Goal: Task Accomplishment & Management: Manage account settings

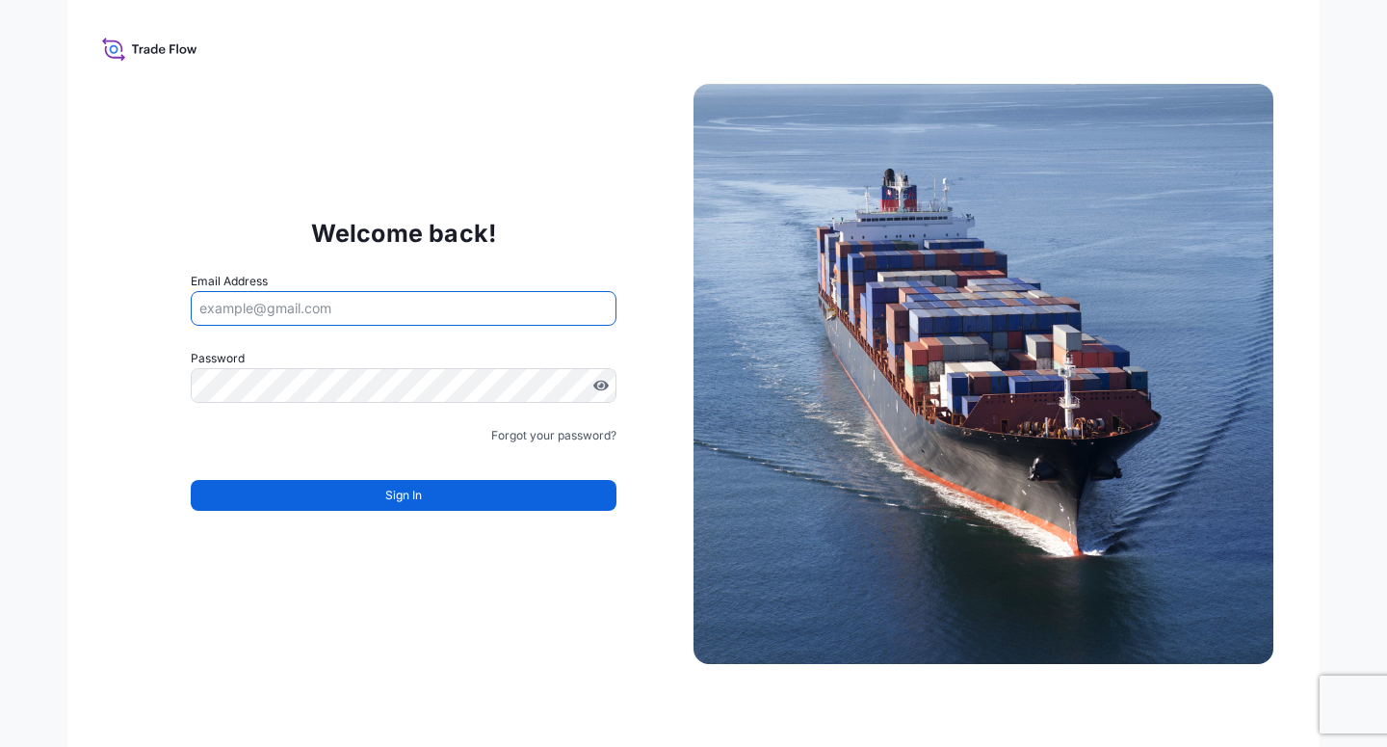
click at [355, 317] on input "Email Address" at bounding box center [404, 308] width 426 height 35
paste input "[EMAIL_ADDRESS][DOMAIN_NAME]"
type input "[EMAIL_ADDRESS][DOMAIN_NAME]"
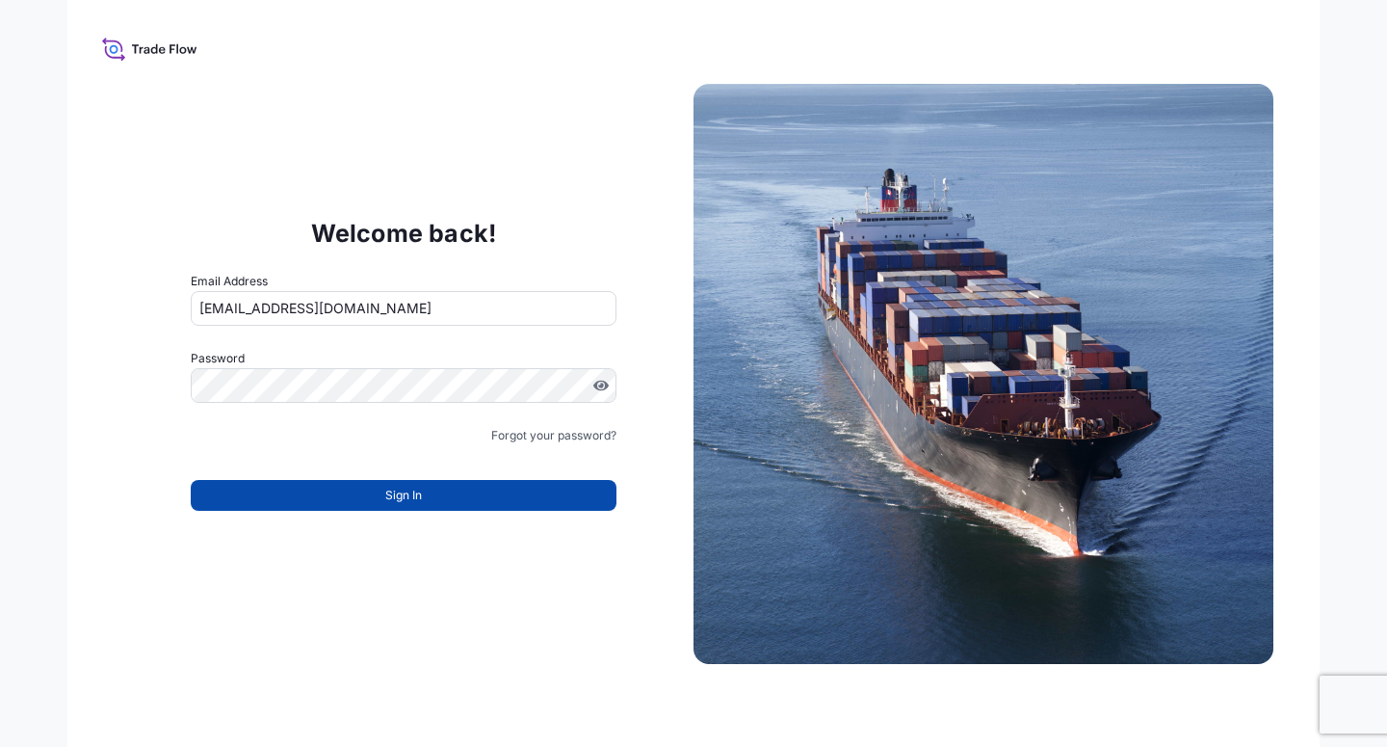
click at [383, 500] on button "Sign In" at bounding box center [404, 495] width 426 height 31
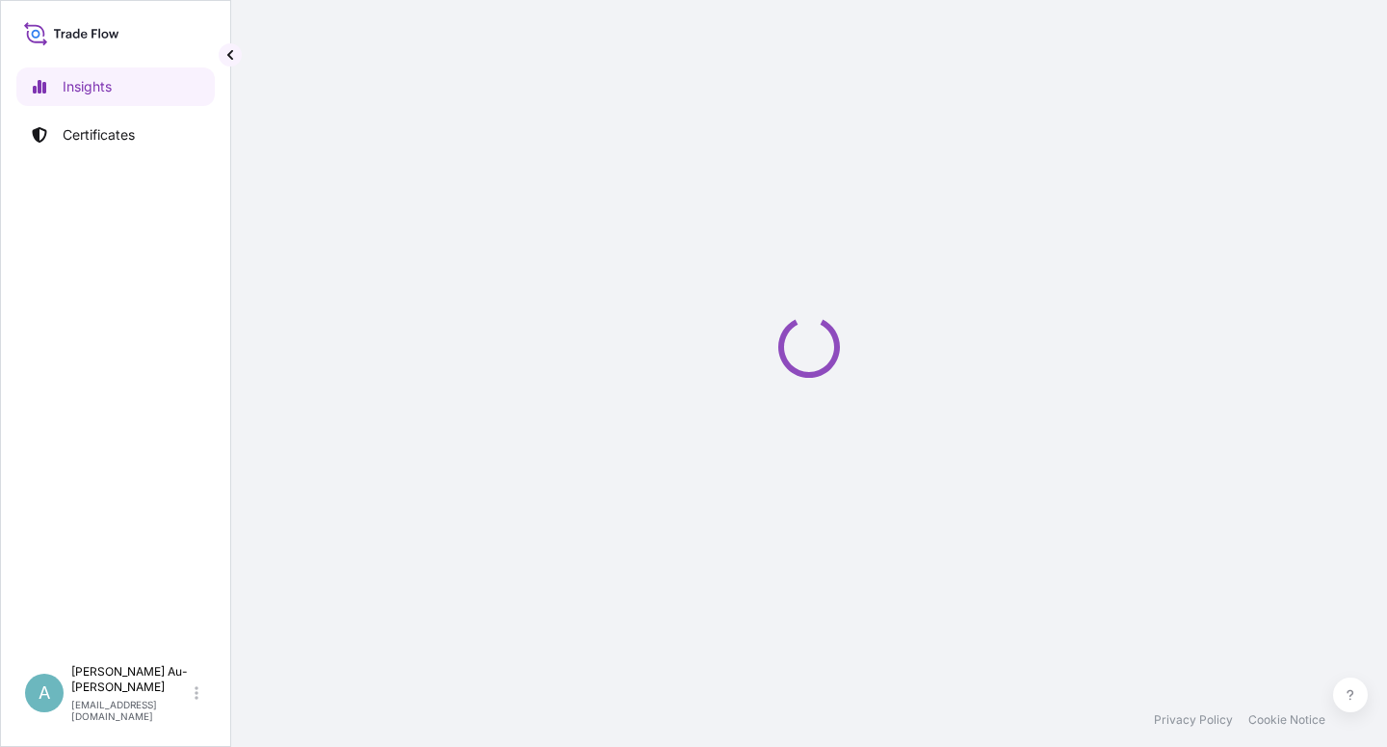
select select "2025"
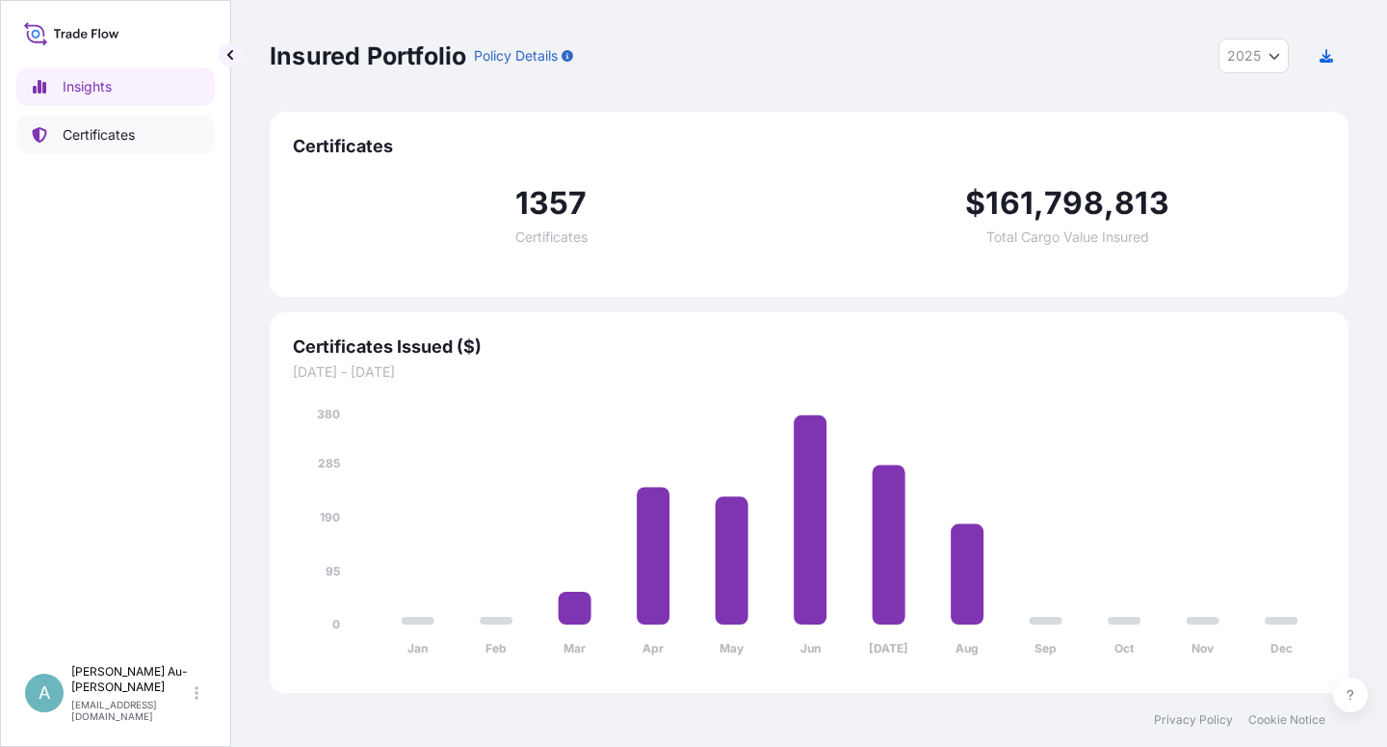
click at [71, 136] on p "Certificates" at bounding box center [99, 134] width 72 height 19
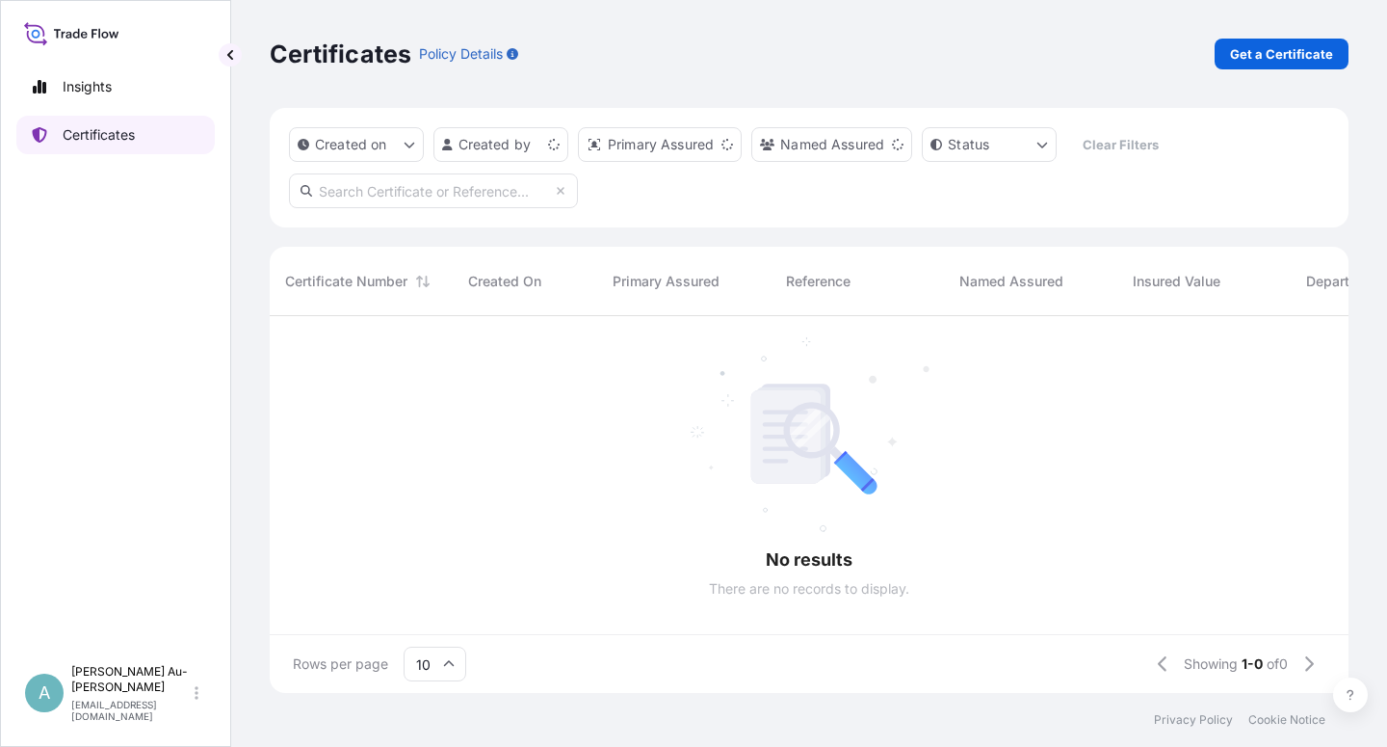
scroll to position [371, 1063]
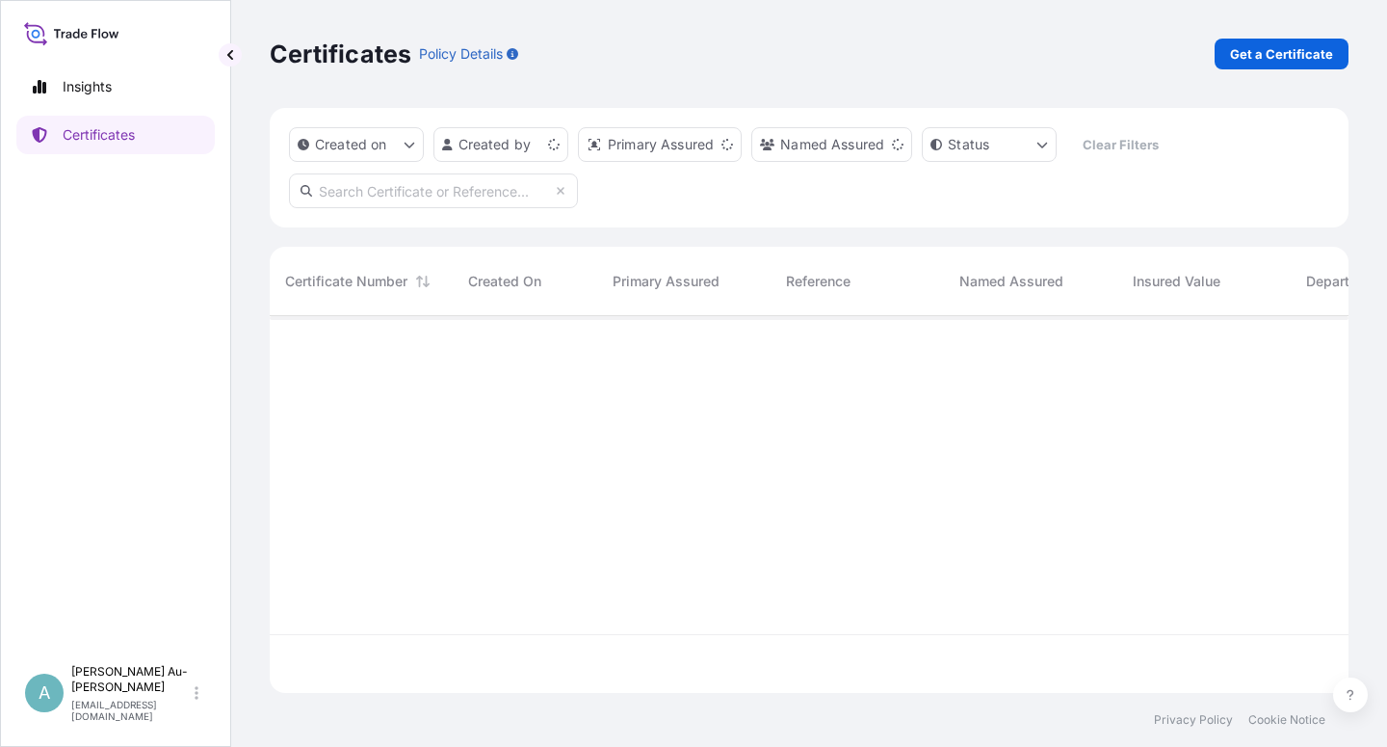
click at [372, 199] on input "text" at bounding box center [433, 190] width 289 height 35
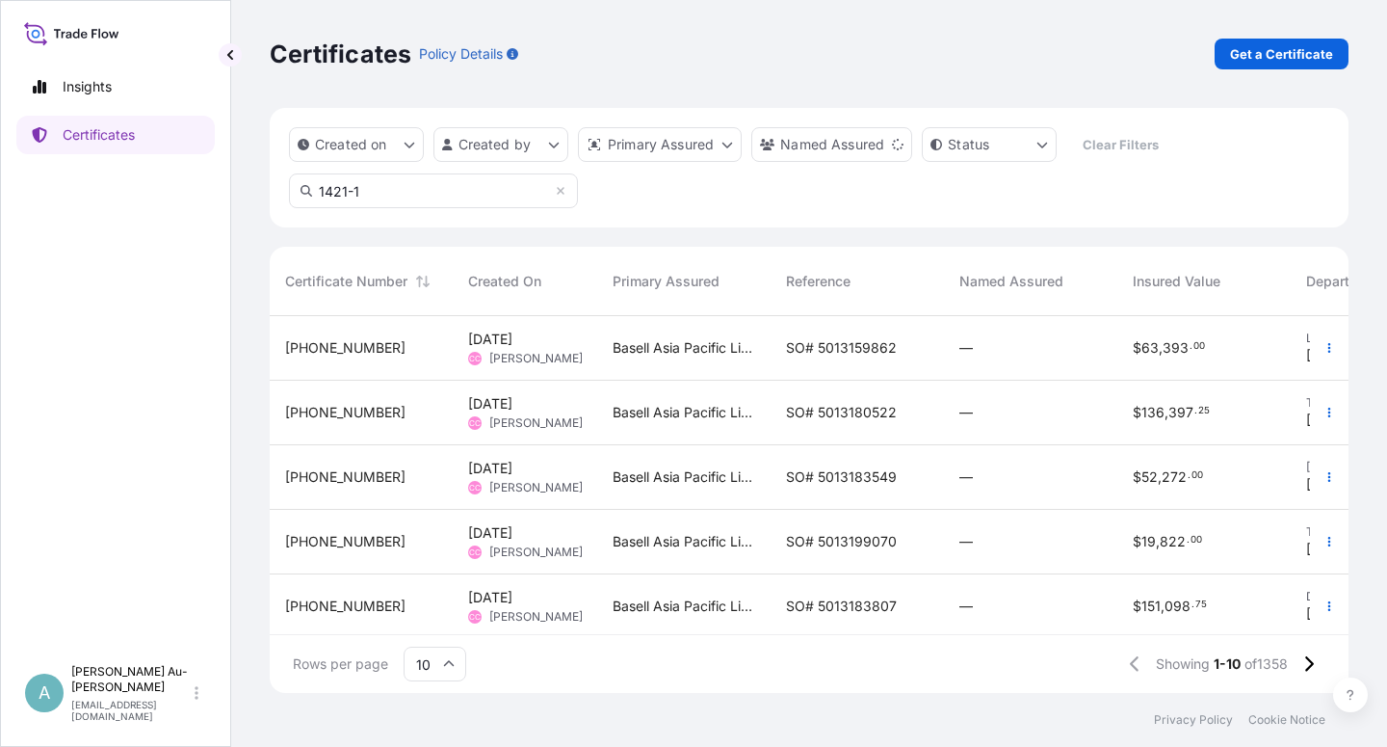
type input "1421-1"
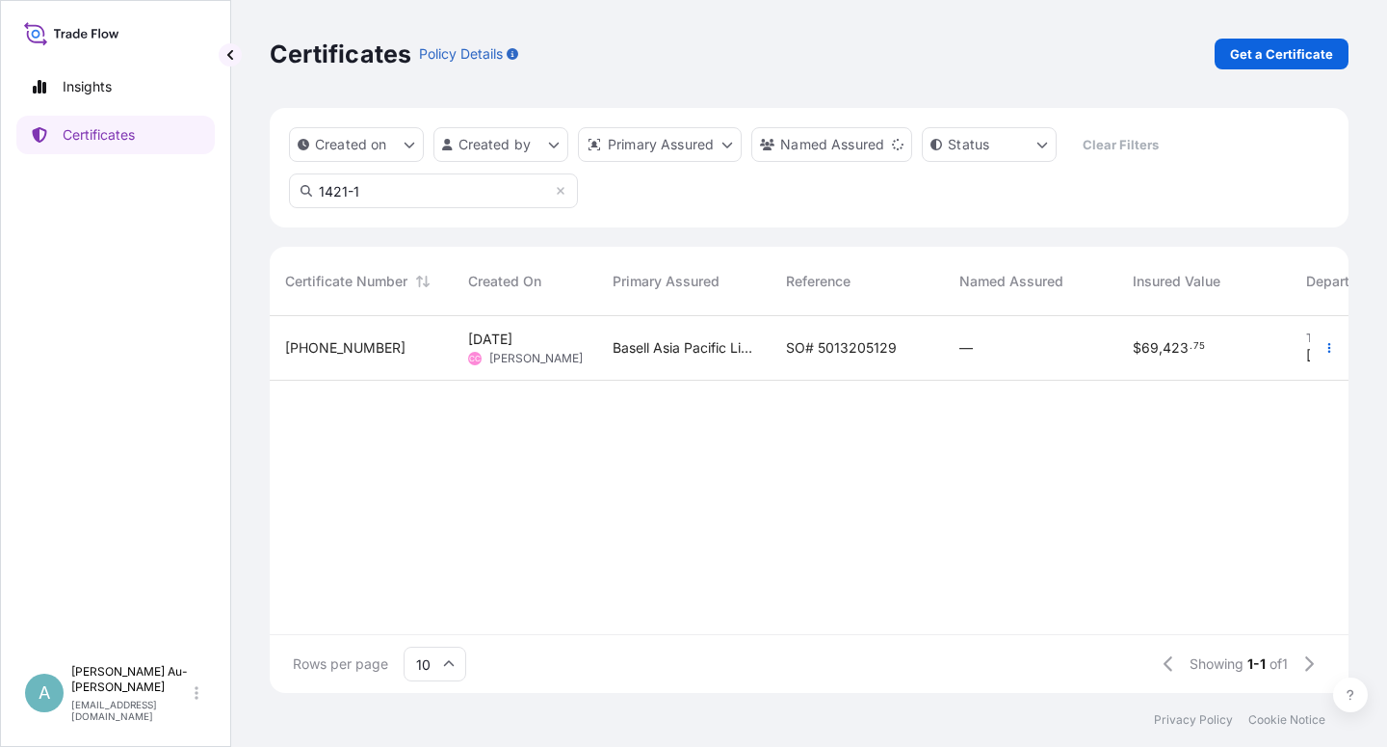
click at [804, 352] on span "SO# 5013205129" at bounding box center [841, 347] width 111 height 19
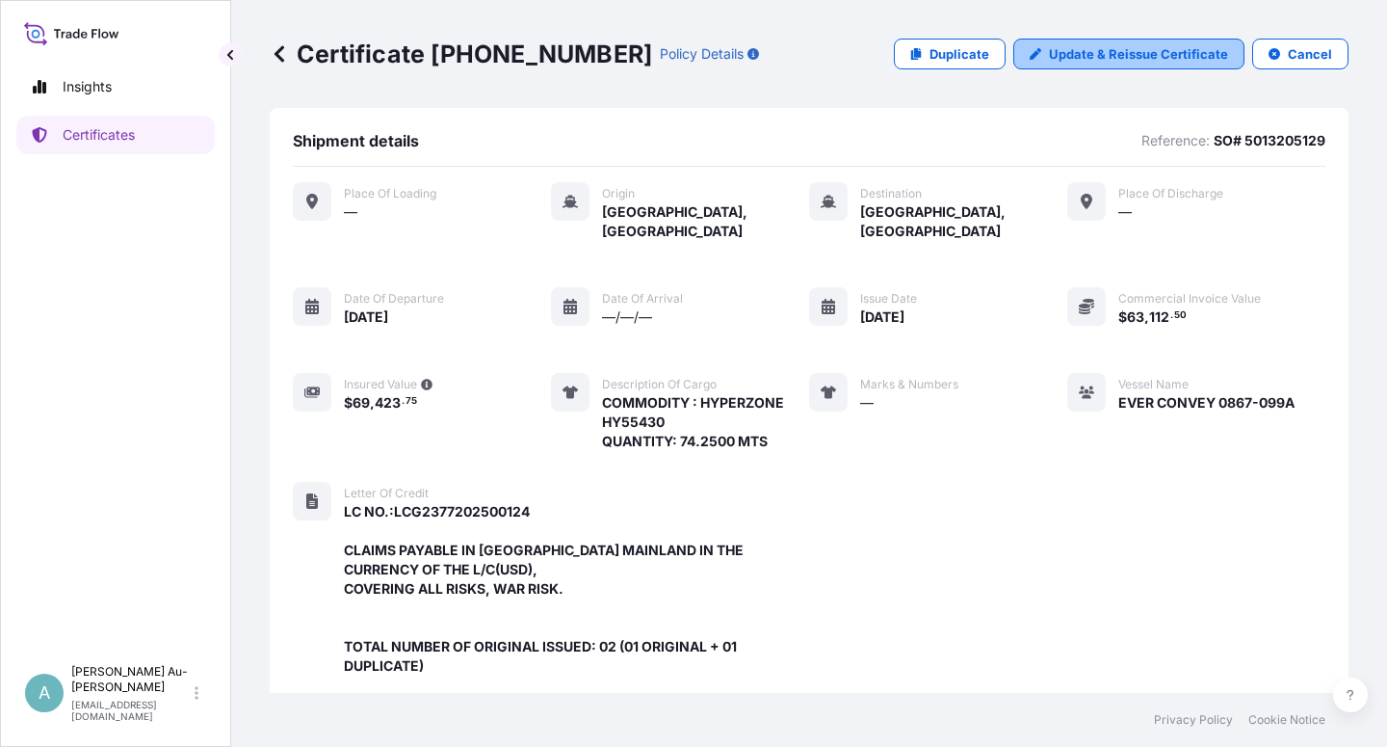
click at [1104, 62] on p "Update & Reissue Certificate" at bounding box center [1138, 53] width 179 height 19
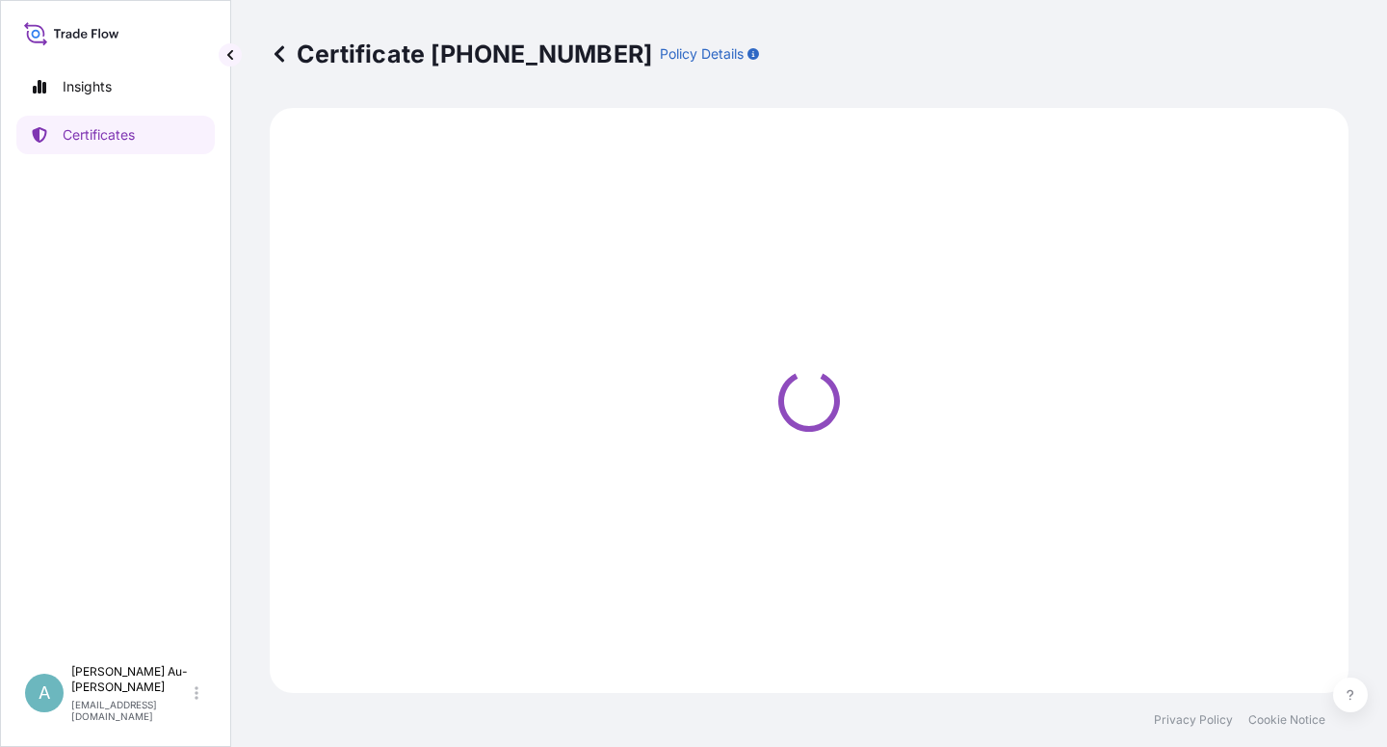
select select "Sea"
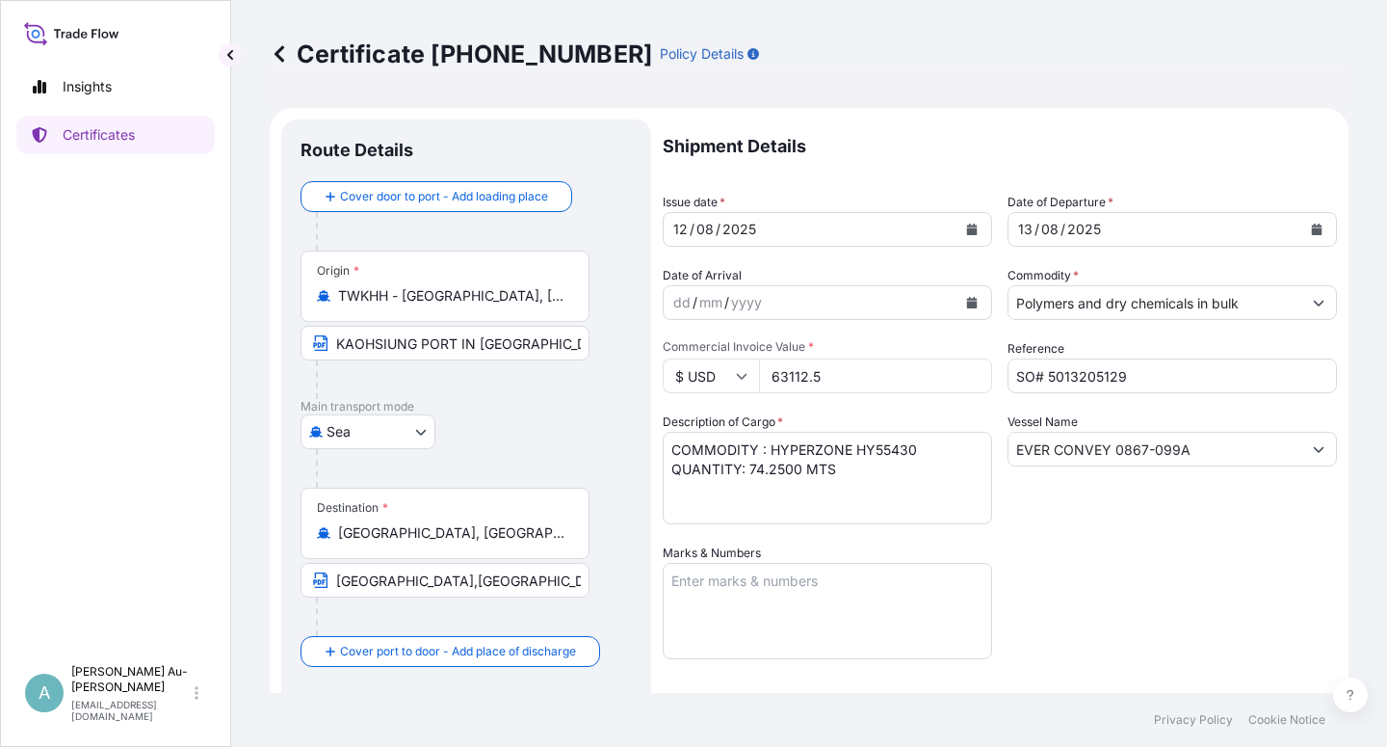
select select "32034"
click at [973, 227] on button "Calendar" at bounding box center [972, 229] width 31 height 31
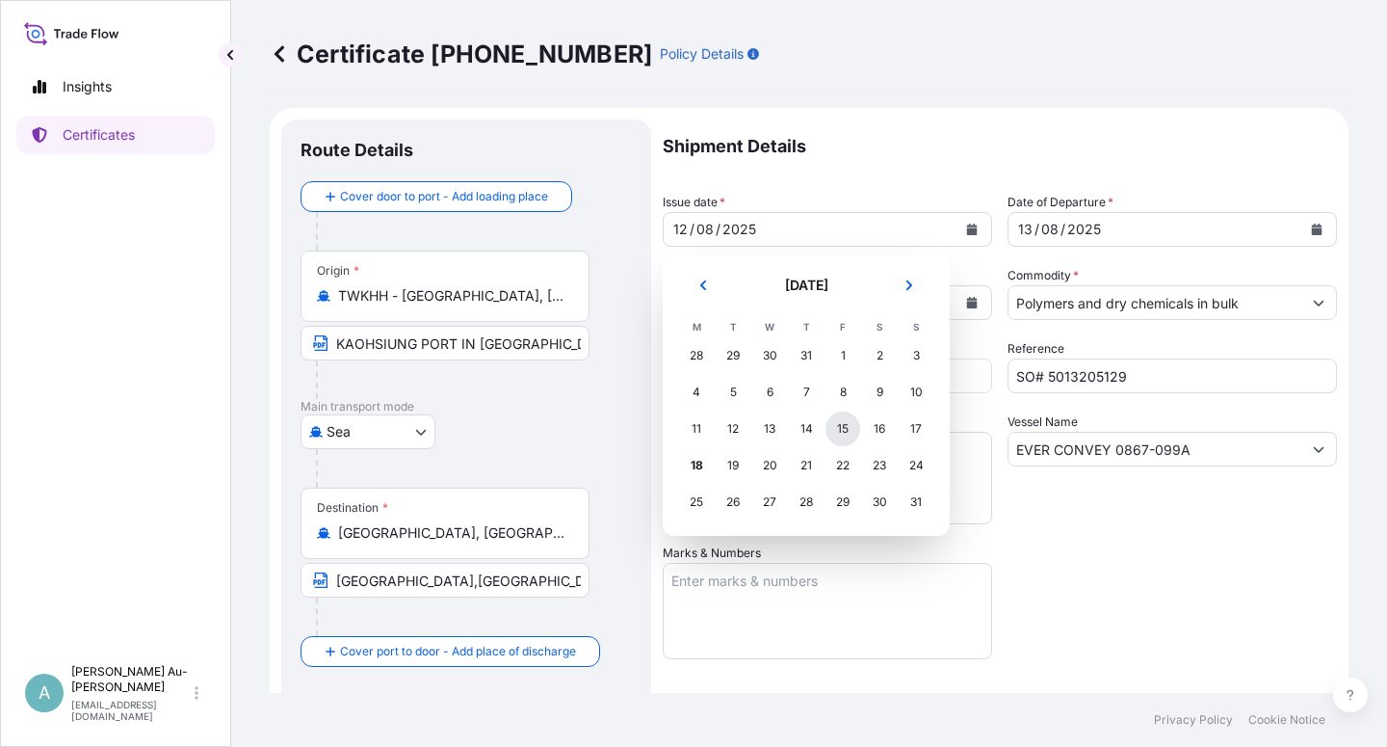
click at [851, 430] on div "15" at bounding box center [843, 428] width 35 height 35
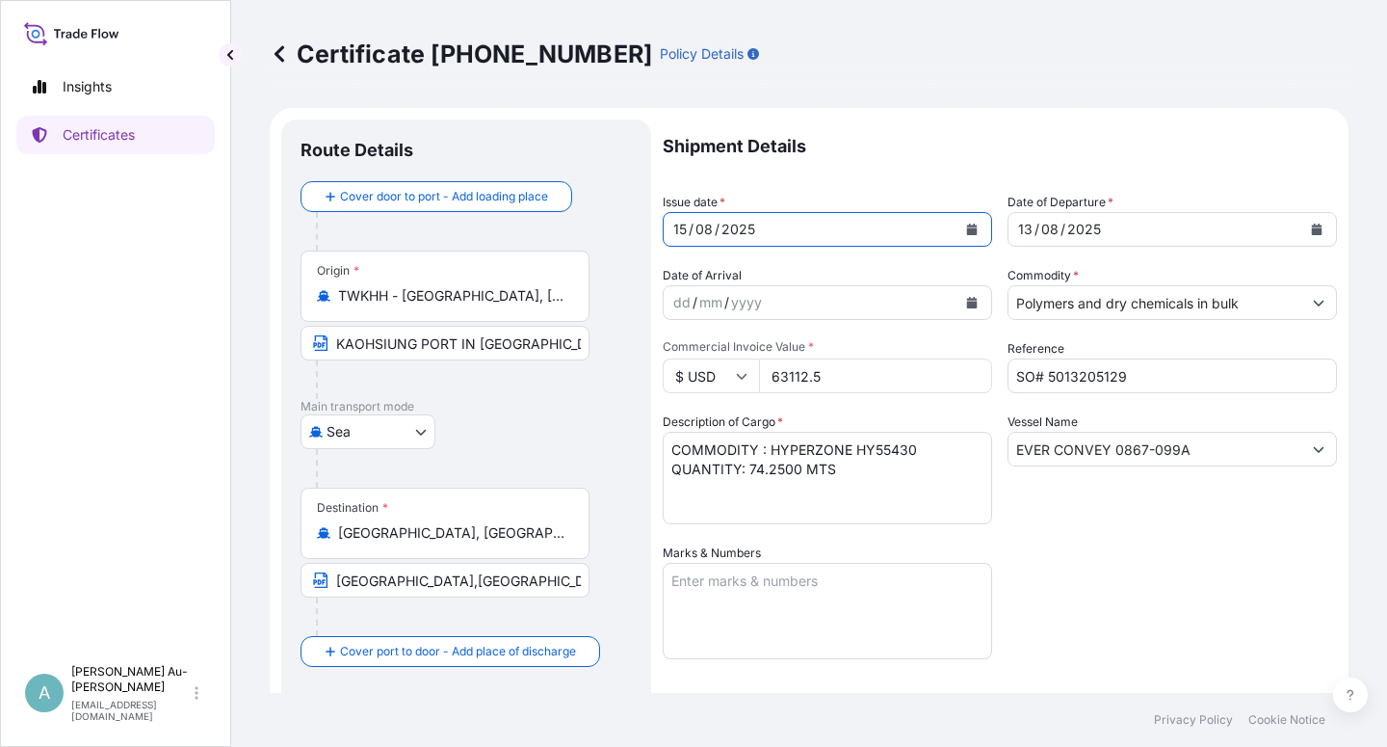
click at [1304, 229] on button "Calendar" at bounding box center [1316, 229] width 31 height 31
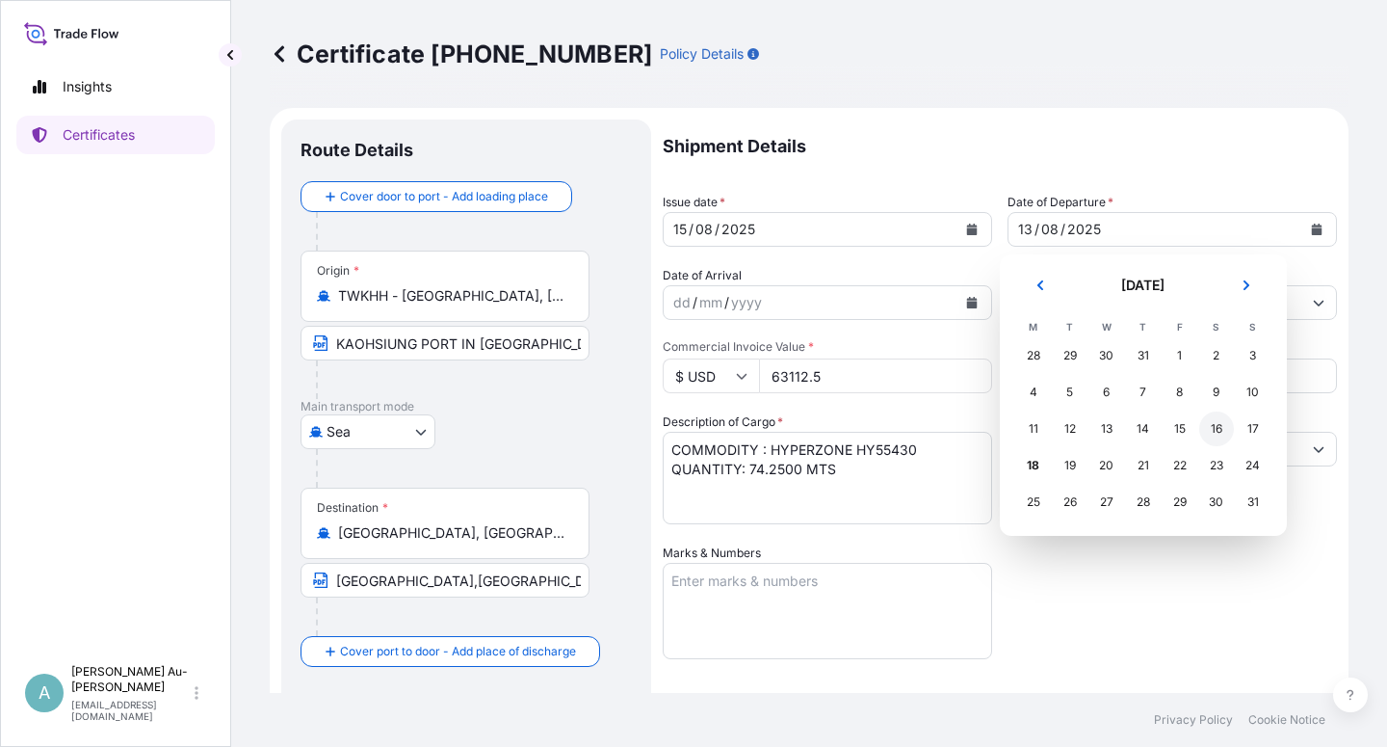
click at [1214, 428] on div "16" at bounding box center [1216, 428] width 35 height 35
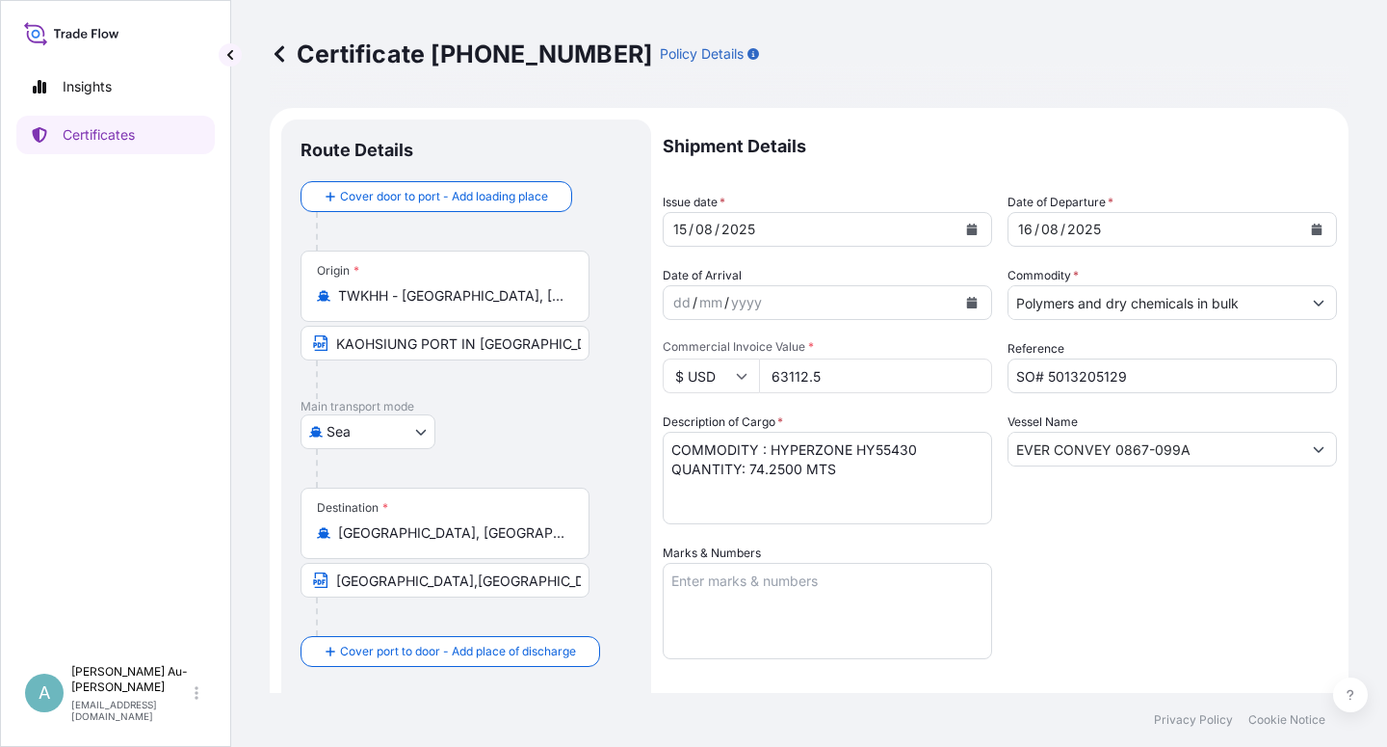
click at [1118, 568] on div "Shipment Details Issue date * [DATE] Date of Departure * [DATE] Date of Arrival…" at bounding box center [1000, 614] width 674 height 991
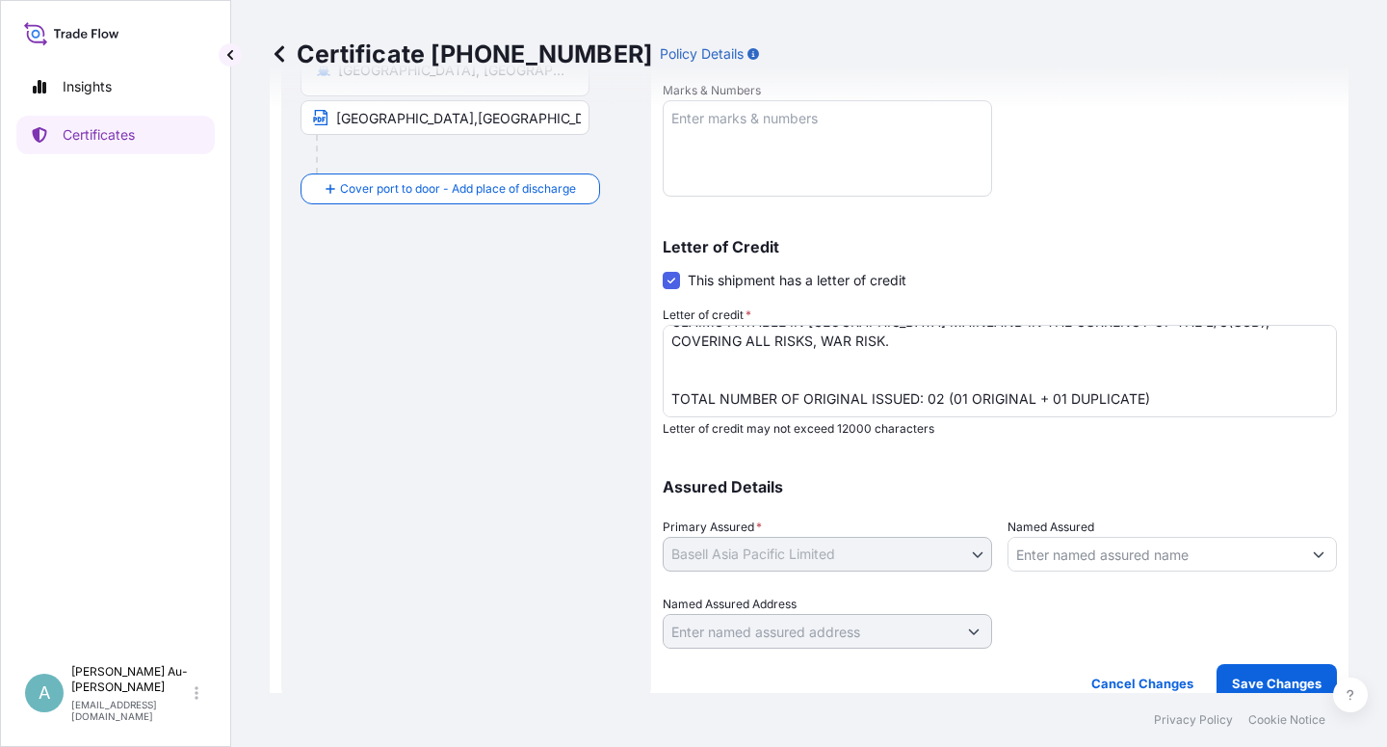
scroll to position [472, 0]
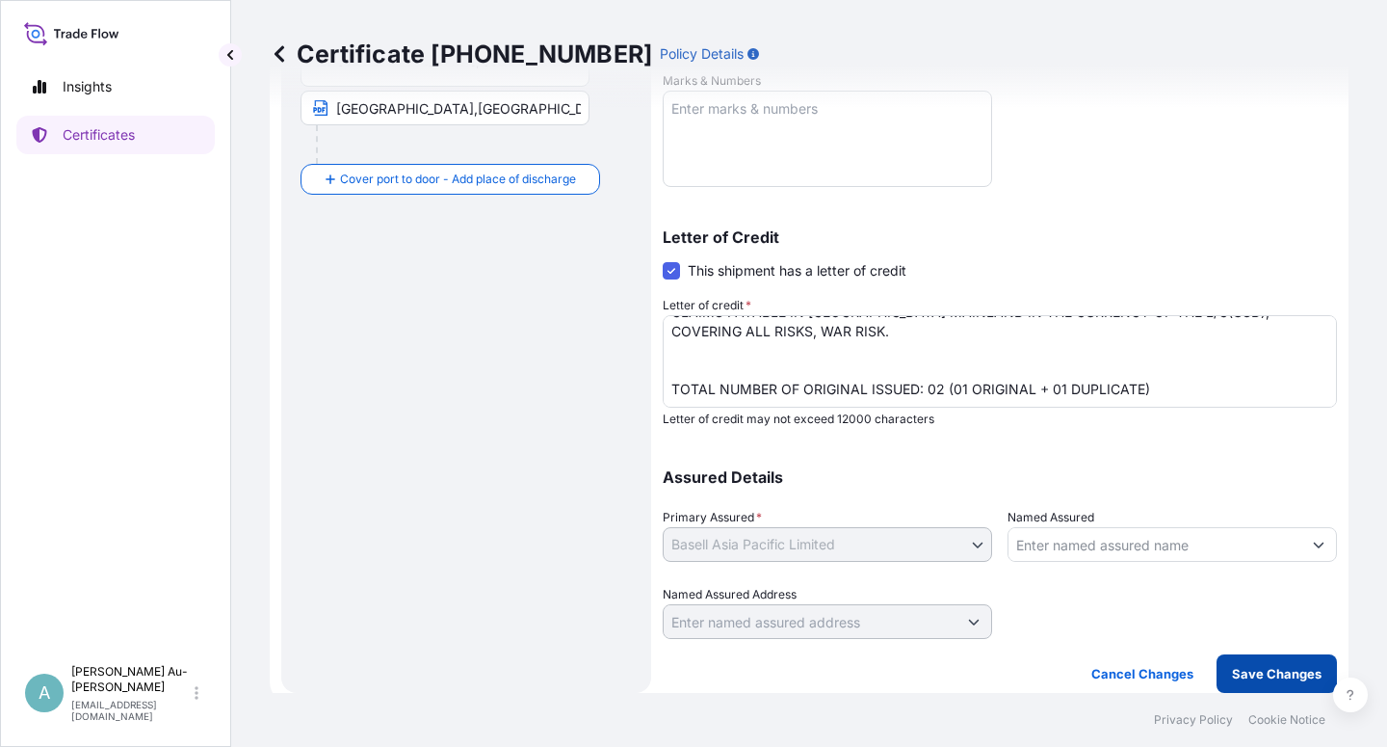
click at [1244, 671] on p "Save Changes" at bounding box center [1277, 673] width 90 height 19
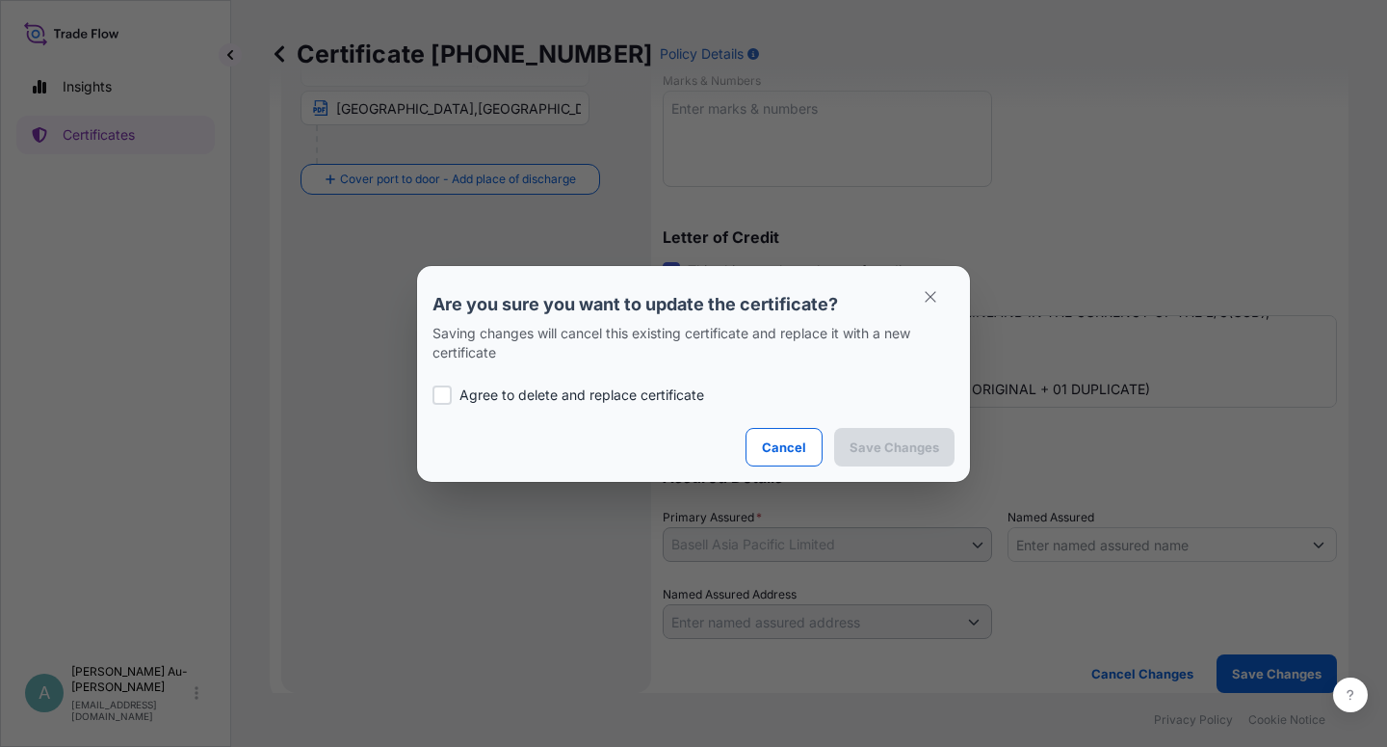
click at [558, 399] on p "Agree to delete and replace certificate" at bounding box center [581, 394] width 245 height 19
checkbox input "true"
click at [893, 452] on p "Save Changes" at bounding box center [895, 446] width 90 height 19
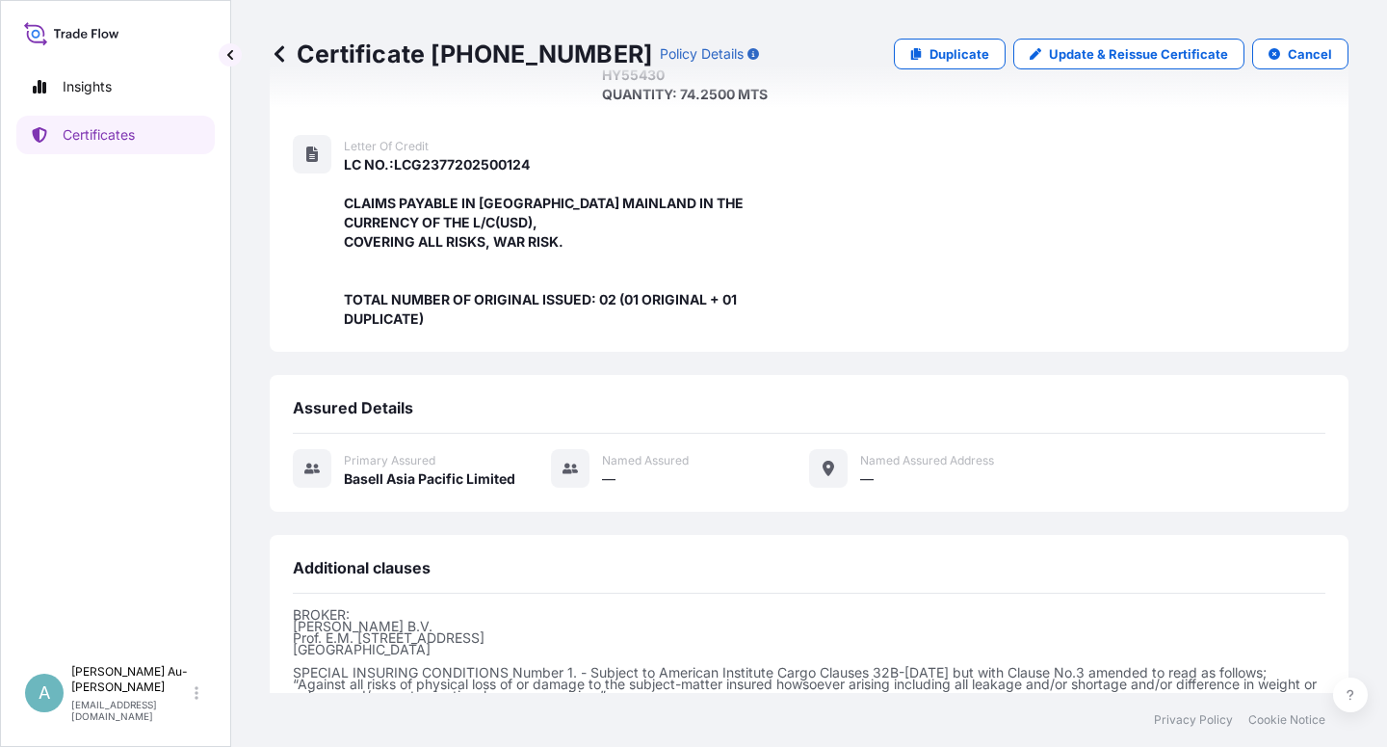
scroll to position [572, 0]
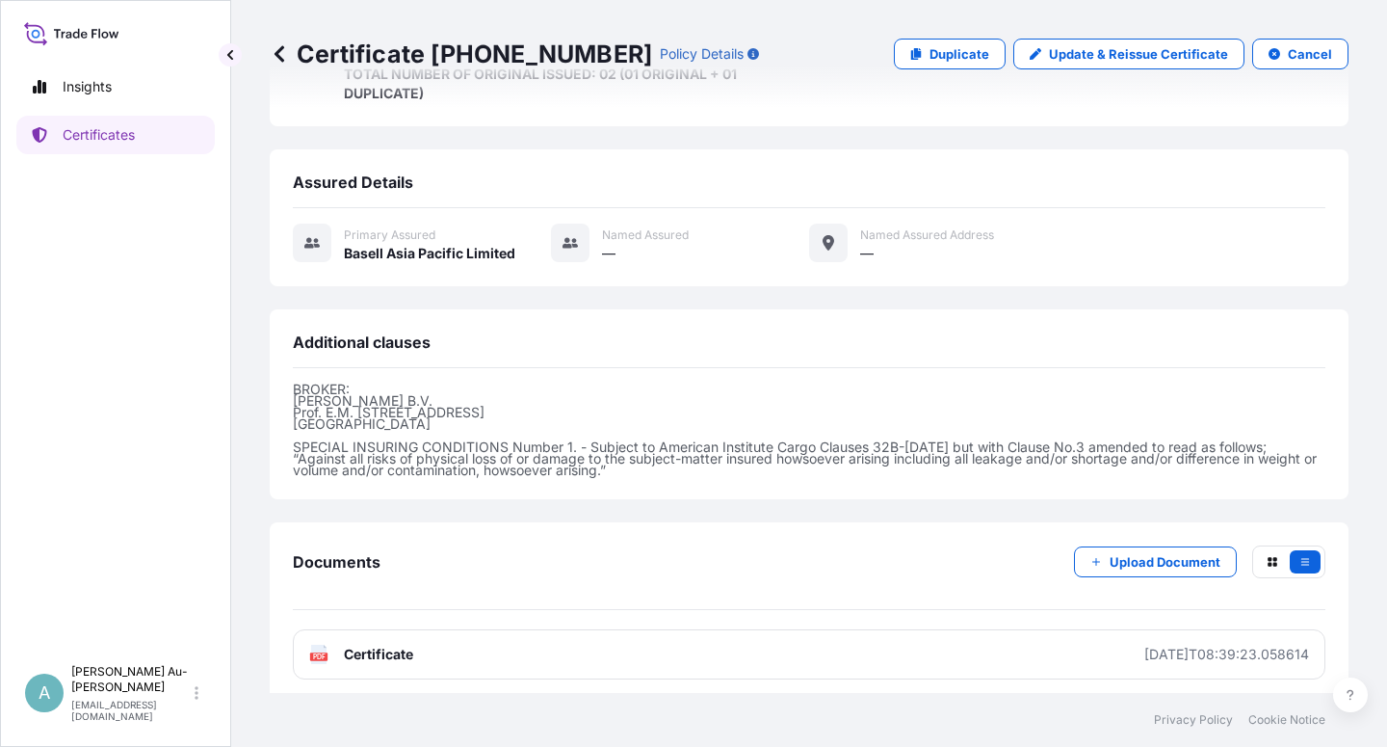
click at [392, 654] on link "PDF Certificate [DATE]T08:39:23.058614" at bounding box center [809, 654] width 1033 height 50
click at [81, 140] on p "Certificates" at bounding box center [99, 134] width 72 height 19
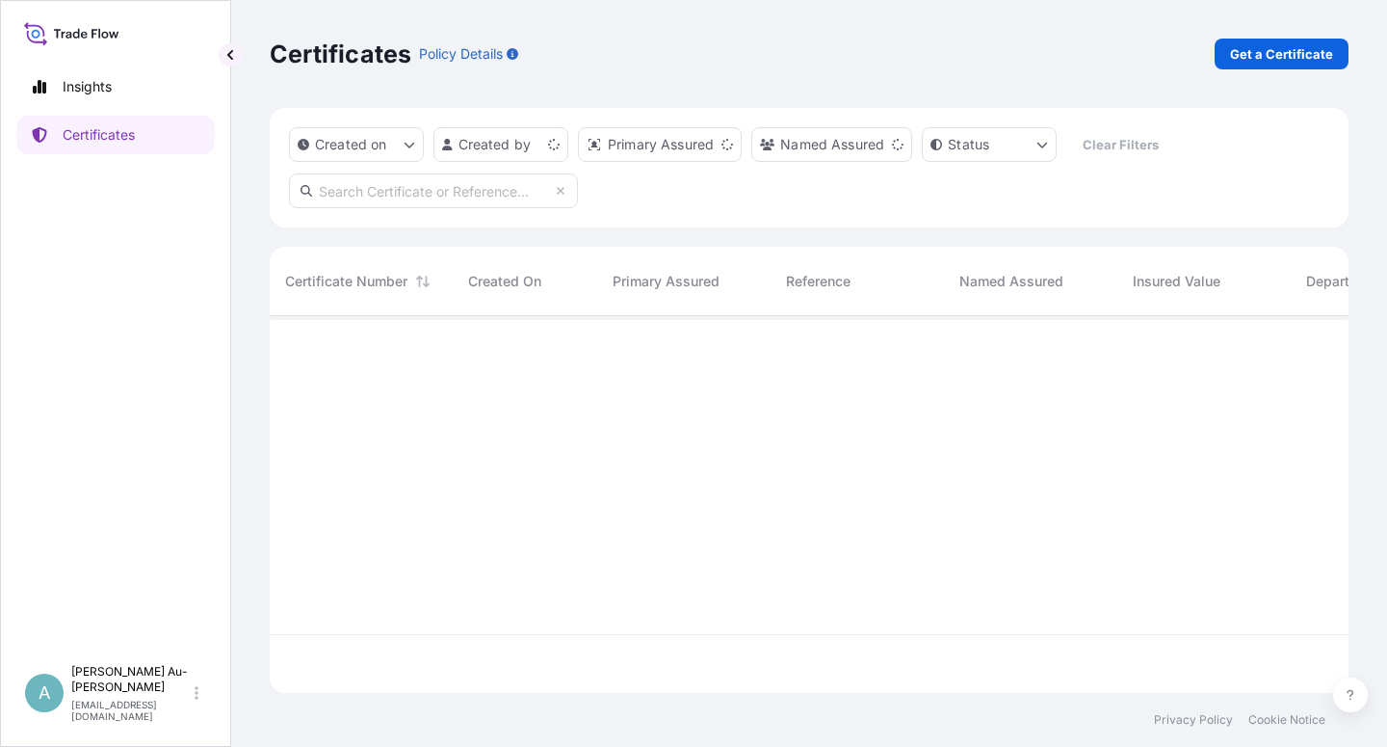
scroll to position [371, 1063]
click at [366, 194] on input "text" at bounding box center [433, 190] width 289 height 35
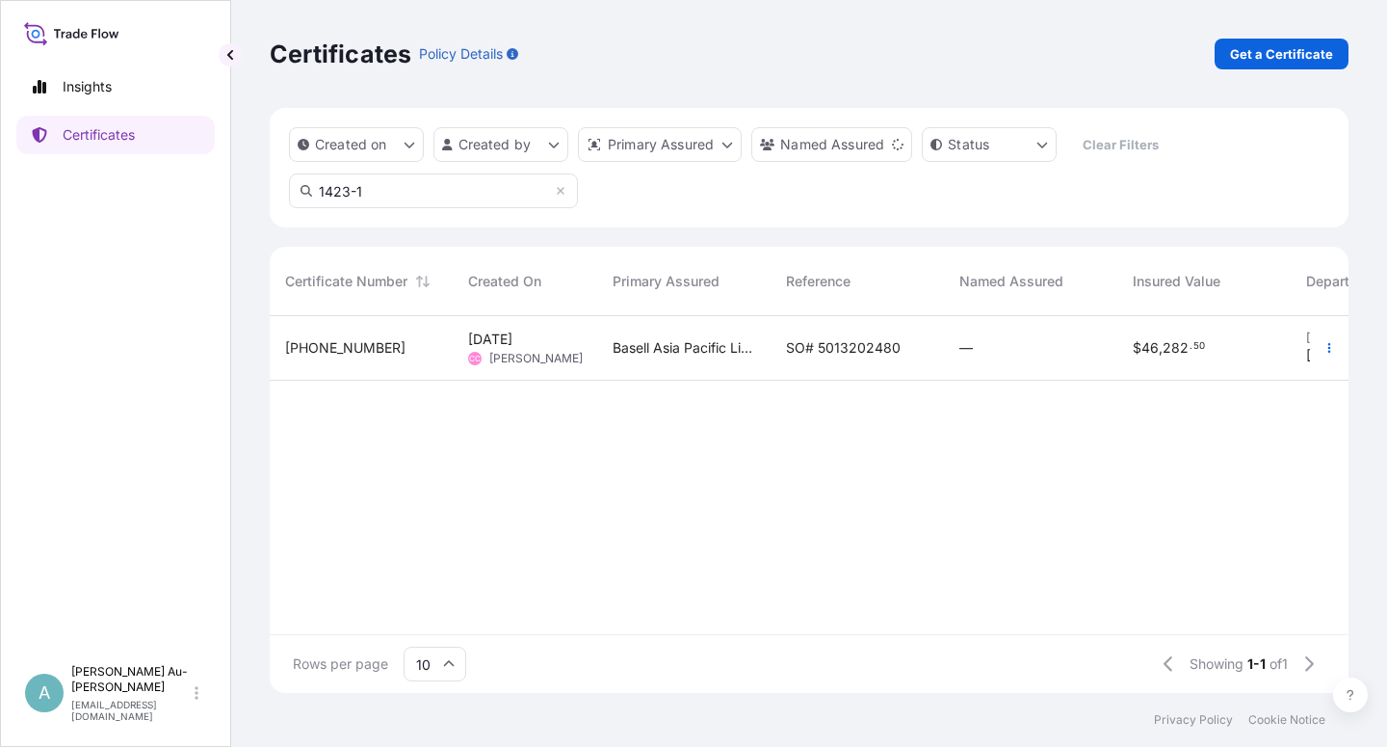
type input "1423-1"
click at [850, 354] on span "SO# 5013202480" at bounding box center [843, 347] width 115 height 19
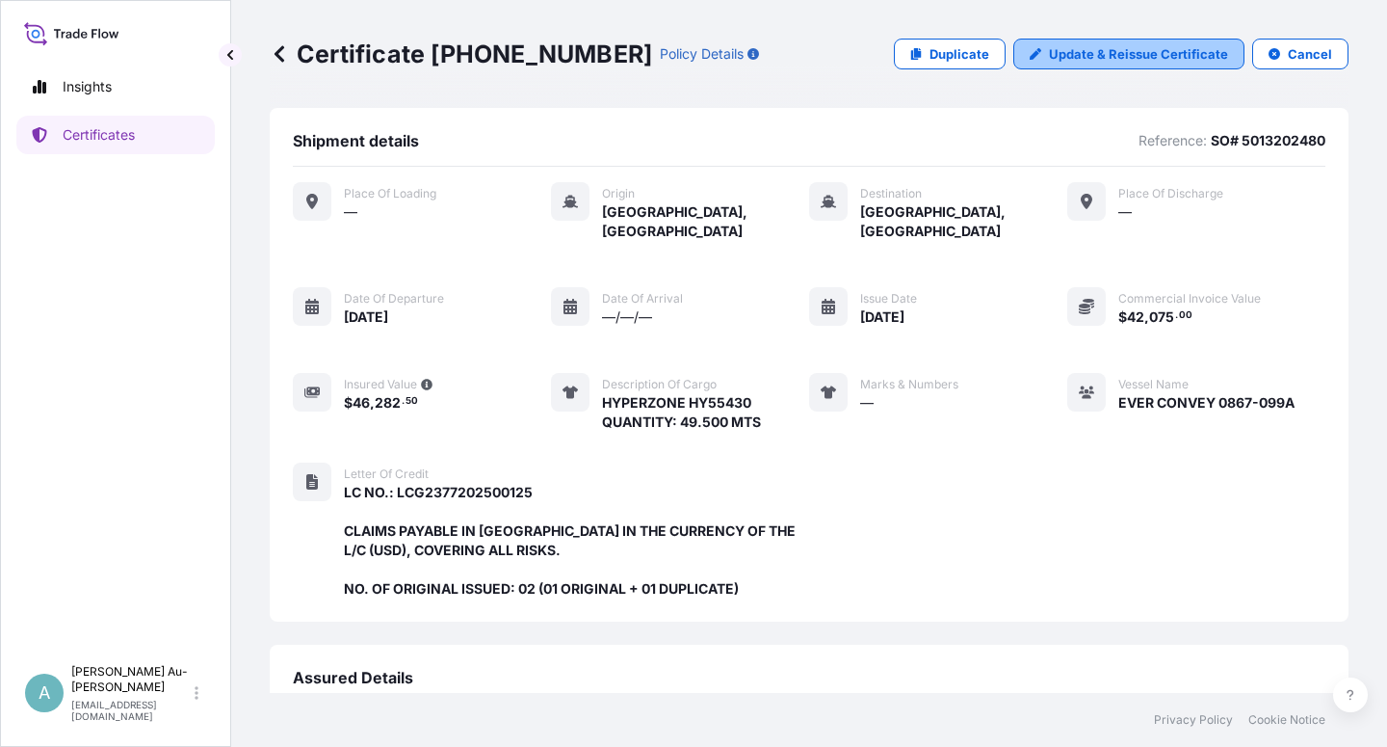
click at [1144, 44] on p "Update & Reissue Certificate" at bounding box center [1138, 53] width 179 height 19
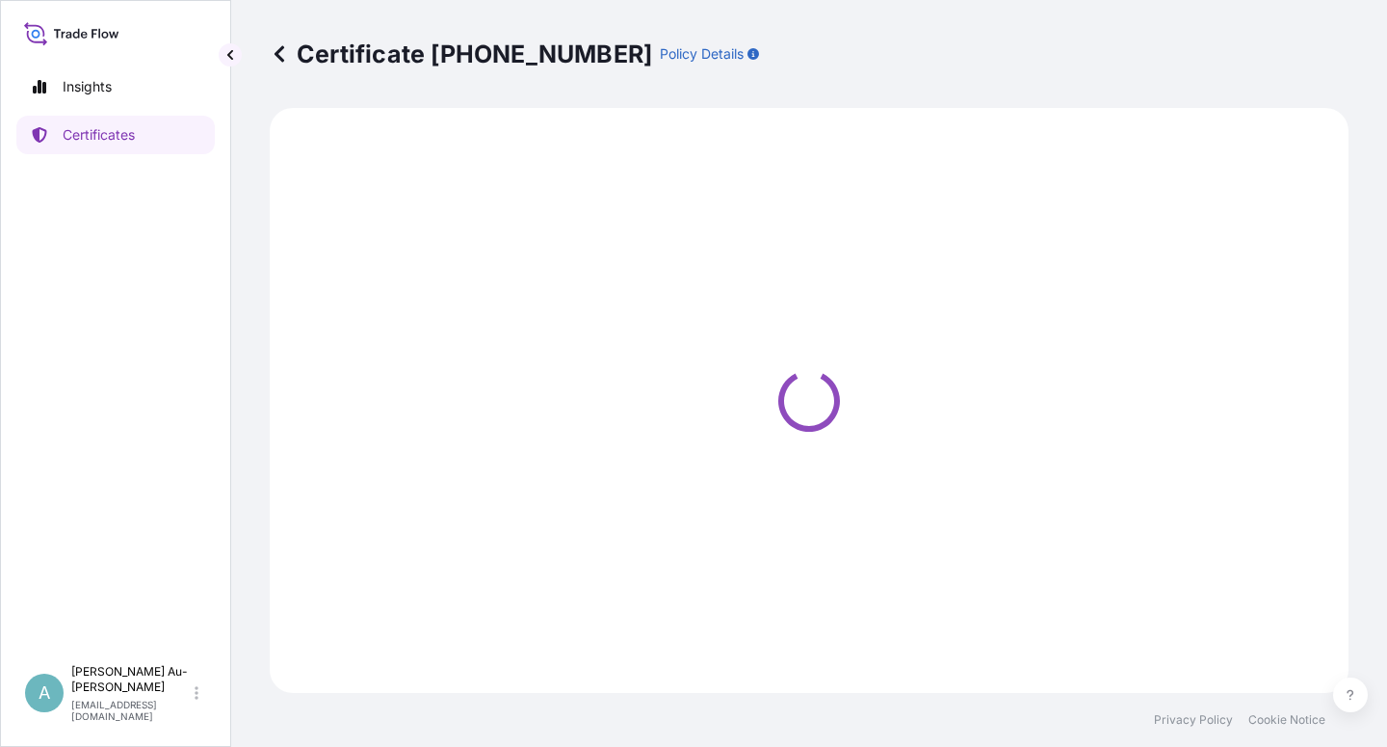
select select "Sea"
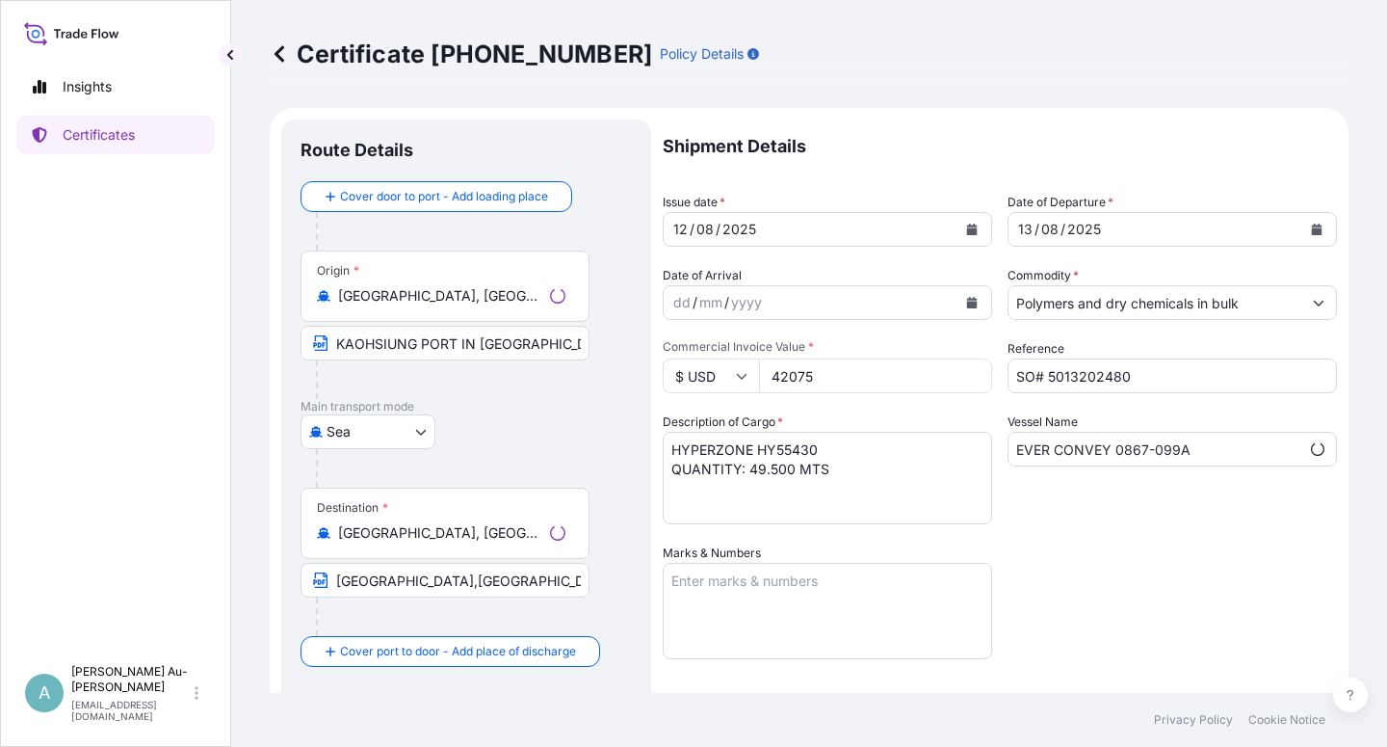
select select "32034"
click at [969, 227] on icon "Calendar" at bounding box center [972, 229] width 12 height 12
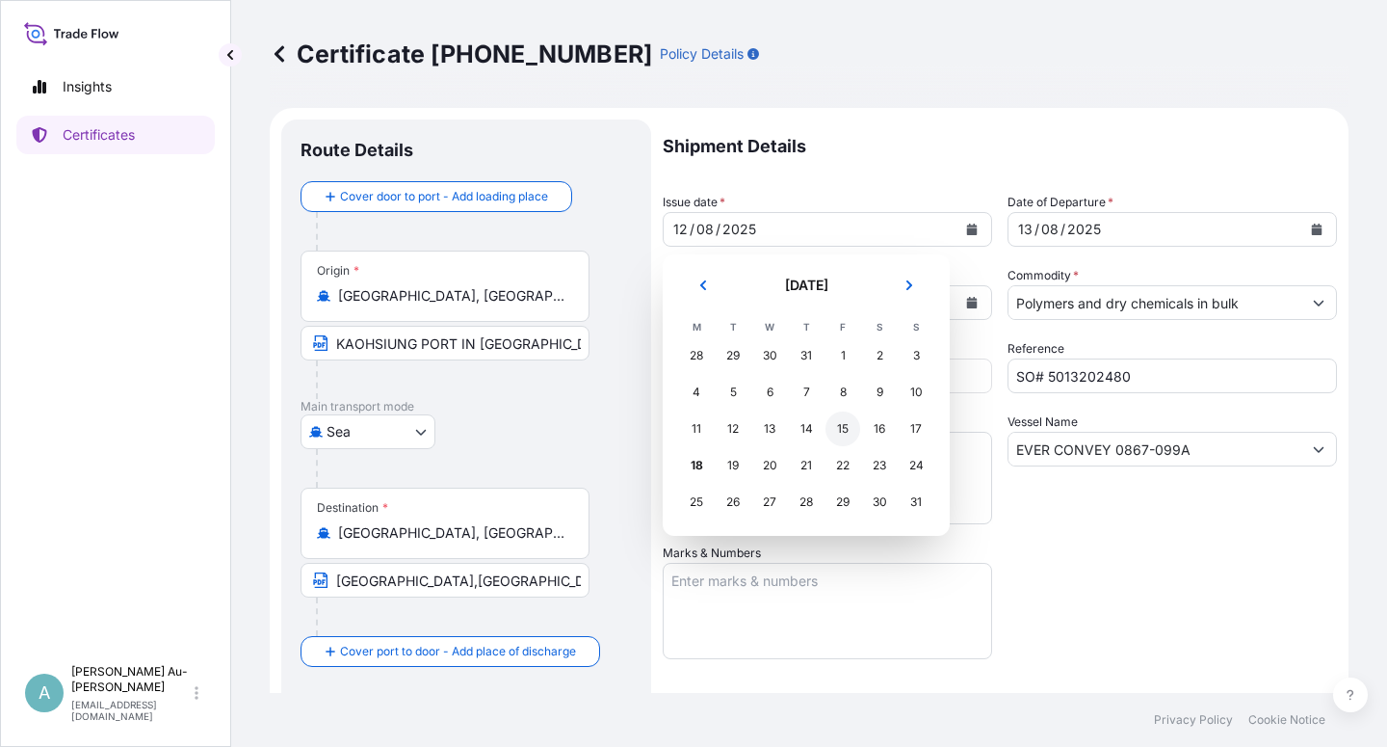
click at [843, 424] on div "15" at bounding box center [843, 428] width 35 height 35
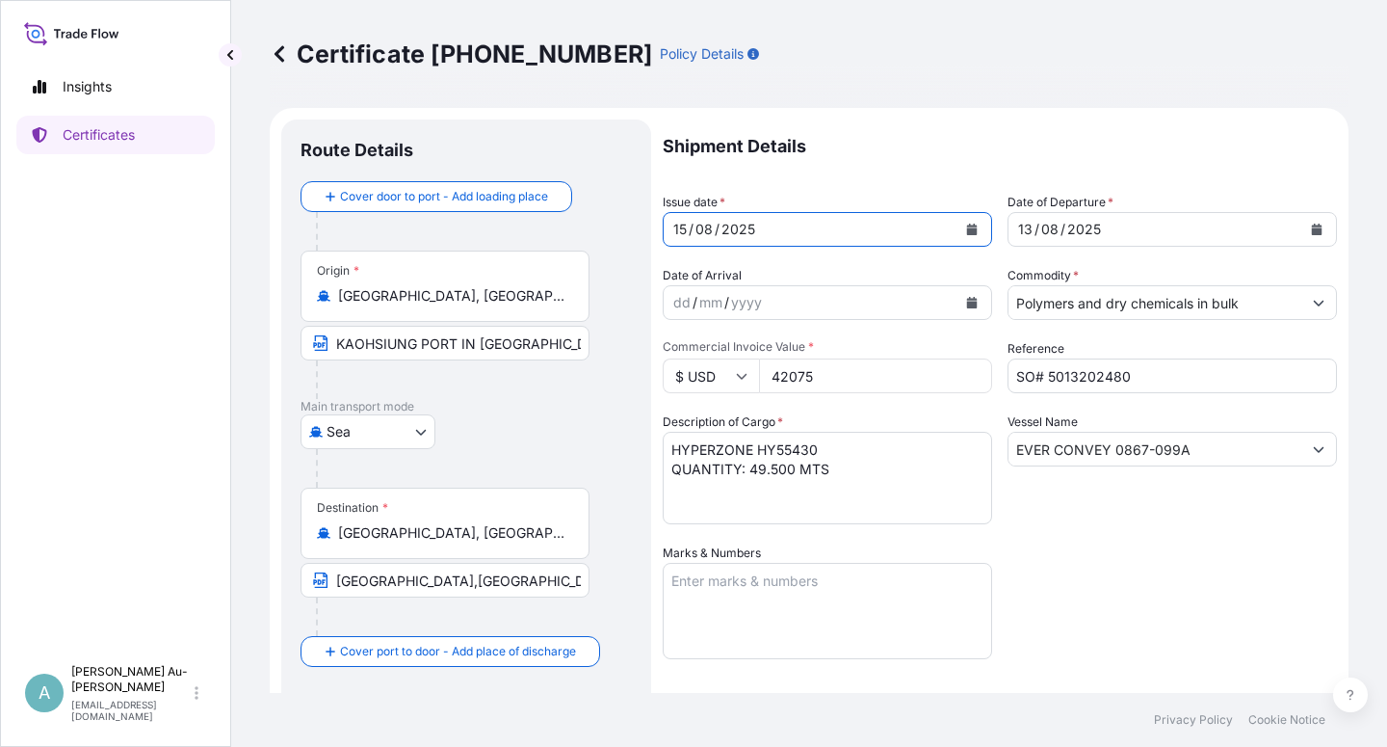
click at [1312, 228] on icon "Calendar" at bounding box center [1317, 229] width 11 height 12
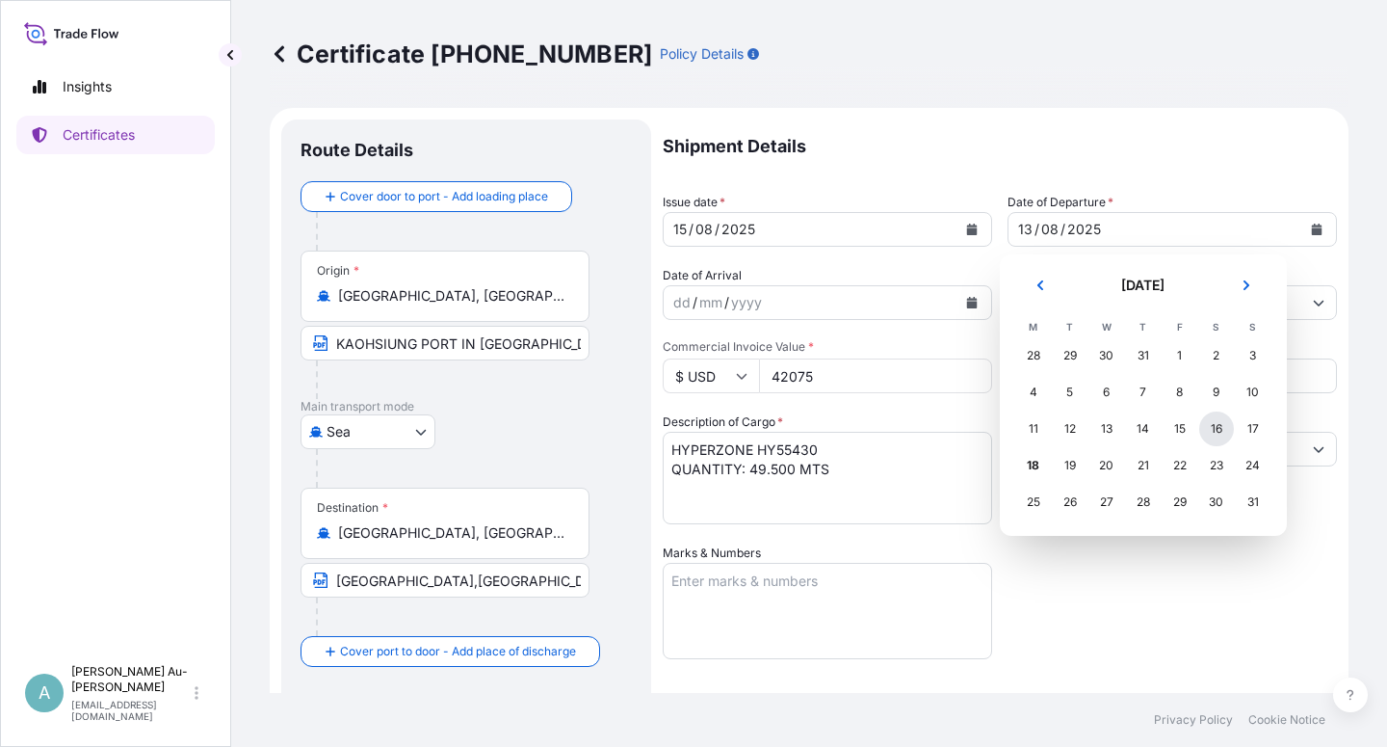
click at [1210, 431] on div "16" at bounding box center [1216, 428] width 35 height 35
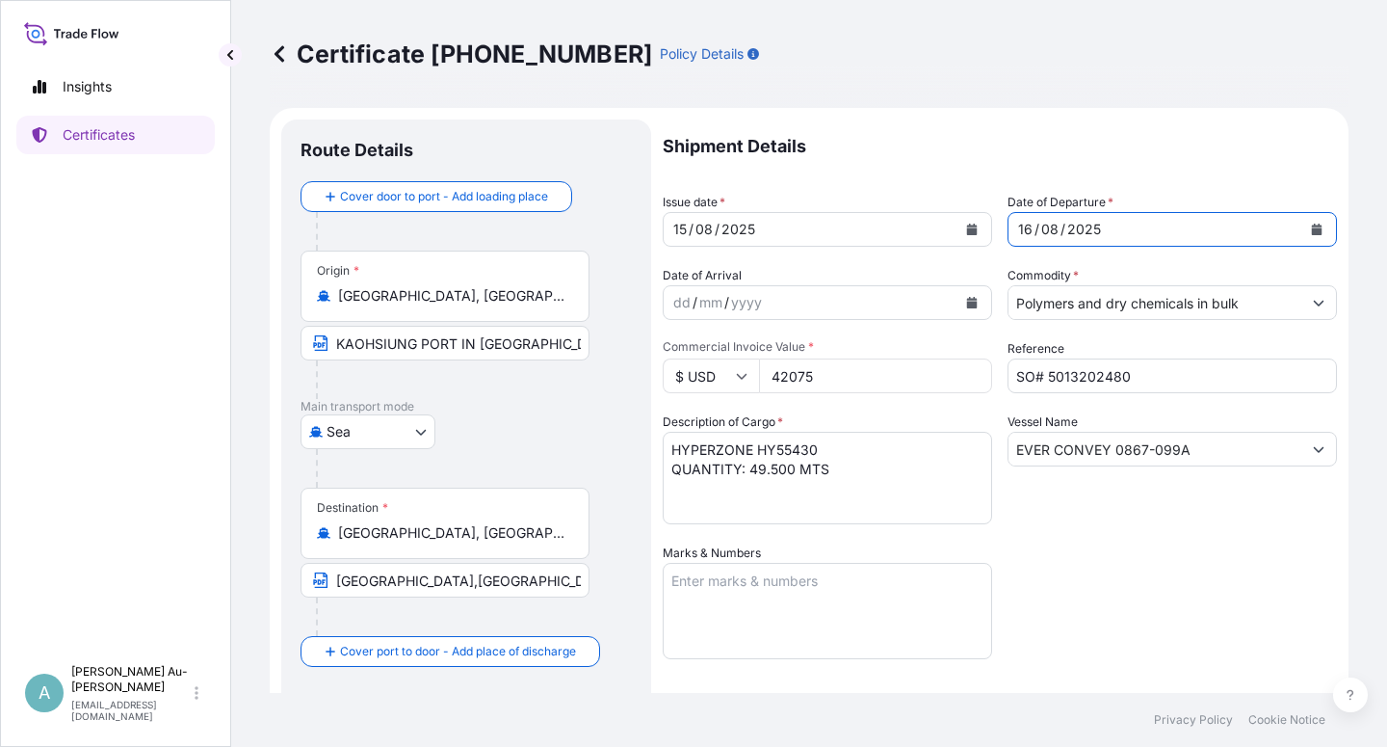
click at [1188, 545] on div "Shipment Details Issue date * [DATE] Date of Departure * [DATE] Date of Arrival…" at bounding box center [1000, 614] width 674 height 991
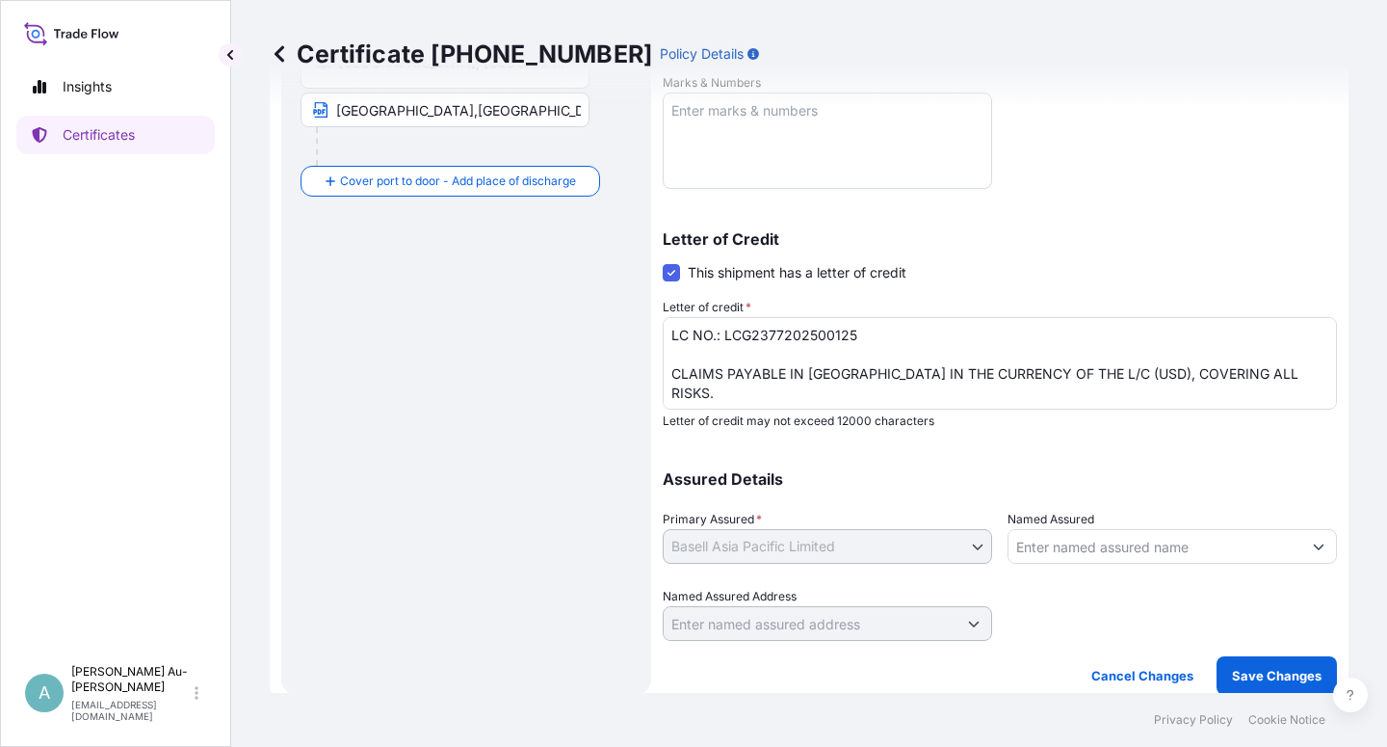
scroll to position [472, 0]
click at [1259, 679] on p "Save Changes" at bounding box center [1277, 673] width 90 height 19
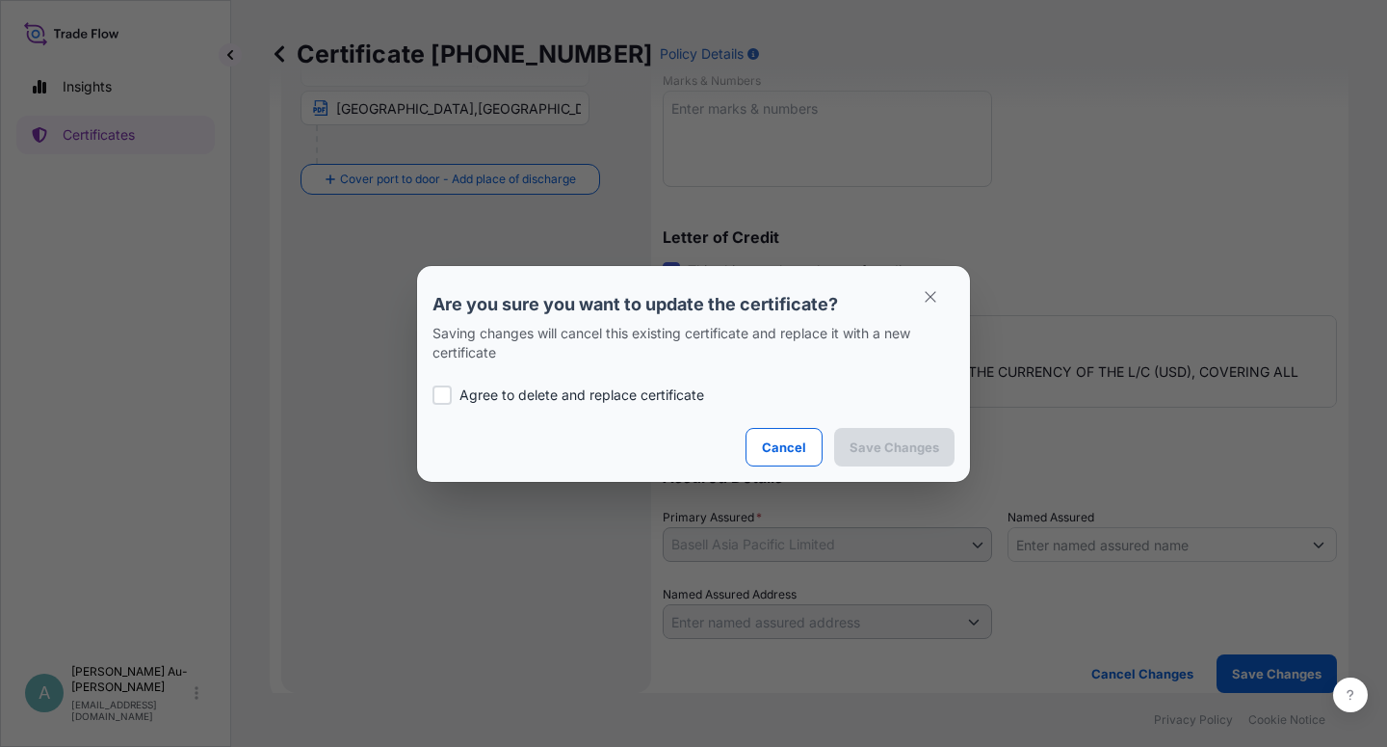
click at [592, 393] on p "Agree to delete and replace certificate" at bounding box center [581, 394] width 245 height 19
checkbox input "true"
drag, startPoint x: 875, startPoint y: 426, endPoint x: 880, endPoint y: 447, distance: 22.0
click at [879, 441] on section "Are you sure you want to update the certificate? Saving changes will cancel thi…" at bounding box center [693, 374] width 553 height 216
click at [880, 447] on p "Save Changes" at bounding box center [895, 446] width 90 height 19
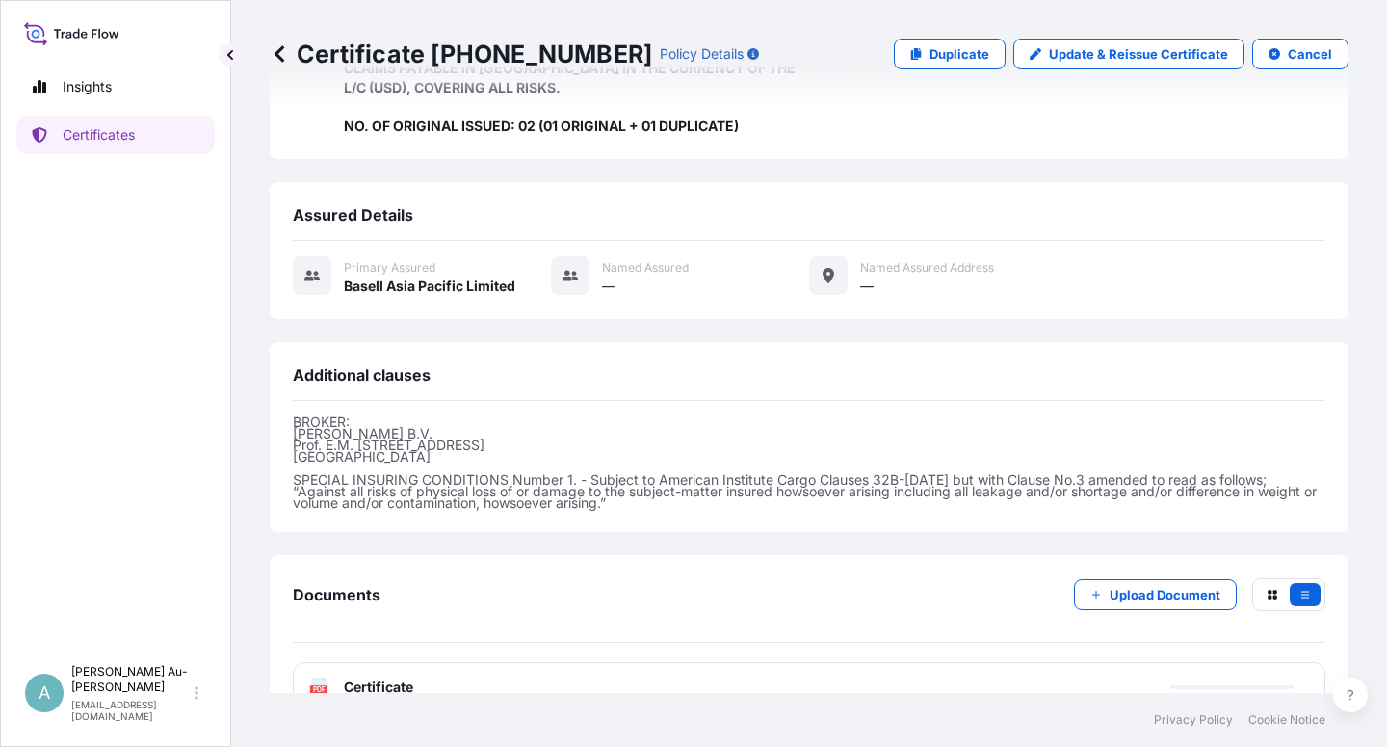
scroll to position [514, 0]
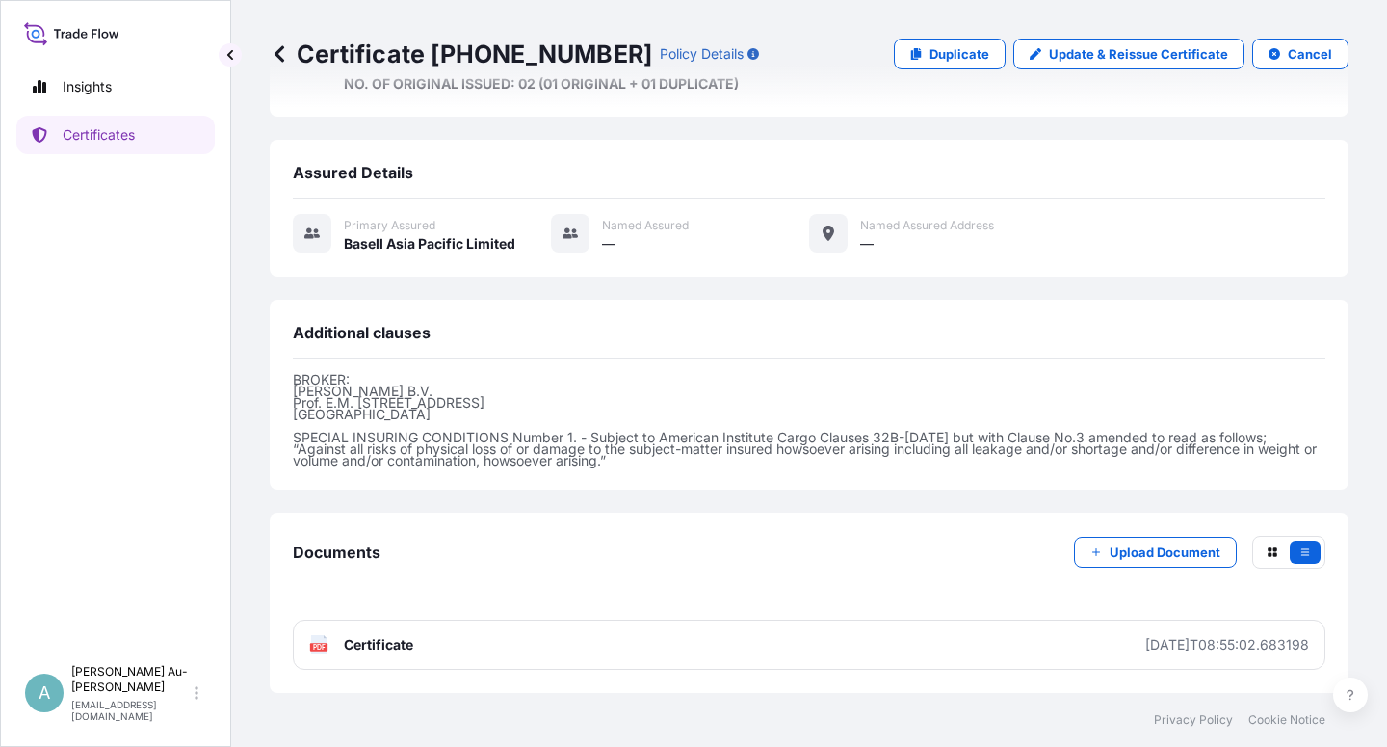
click at [402, 647] on span "Certificate" at bounding box center [378, 644] width 69 height 19
